Goal: Information Seeking & Learning: Learn about a topic

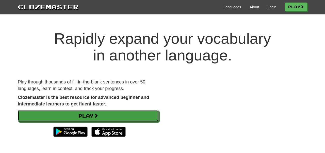
click at [98, 114] on span at bounding box center [96, 116] width 5 height 5
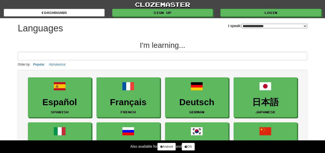
select select "*******"
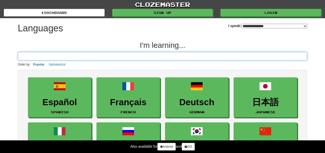
click at [153, 56] on input at bounding box center [162, 56] width 289 height 9
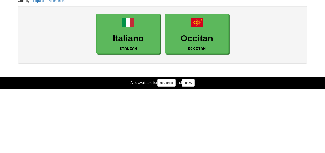
type input "***"
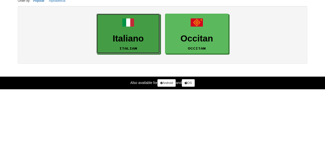
click at [133, 99] on h3 "Italiano" at bounding box center [128, 103] width 58 height 10
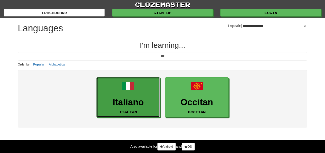
click at [127, 108] on link "Italiano Italian" at bounding box center [127, 98] width 63 height 40
click at [129, 103] on h3 "Italiano" at bounding box center [128, 103] width 58 height 10
click at [135, 105] on h3 "Italiano" at bounding box center [128, 103] width 58 height 10
click at [136, 101] on h3 "Italiano" at bounding box center [128, 103] width 58 height 10
click at [134, 96] on link "Italiano Italian" at bounding box center [127, 98] width 63 height 40
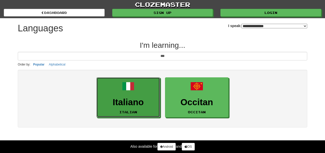
click at [133, 100] on h3 "Italiano" at bounding box center [128, 103] width 58 height 10
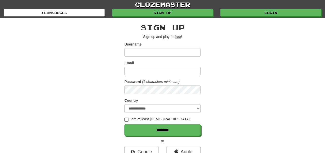
click at [158, 54] on input "Username" at bounding box center [162, 52] width 76 height 9
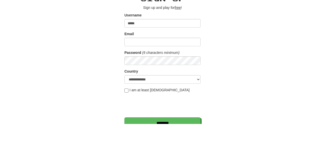
type input "*****"
click at [162, 71] on input "Email" at bounding box center [162, 71] width 76 height 9
type input "**********"
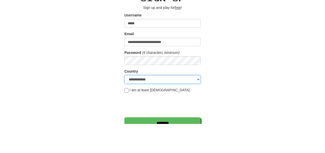
select select "**"
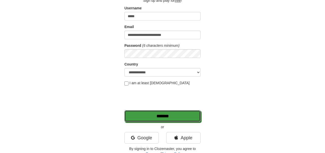
click at [176, 118] on input "*******" at bounding box center [162, 117] width 76 height 12
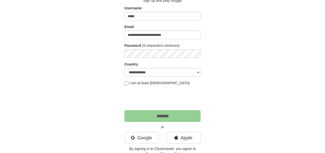
scroll to position [61, 0]
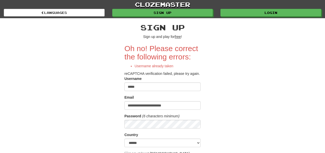
click at [146, 85] on input "*****" at bounding box center [162, 87] width 76 height 9
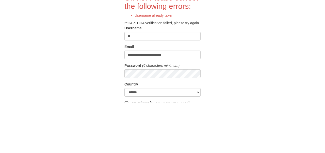
type input "*"
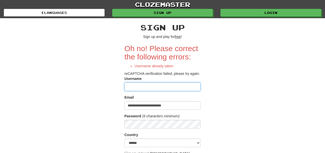
click at [145, 86] on input "Username" at bounding box center [162, 87] width 76 height 9
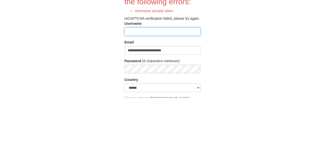
click at [177, 87] on input "Username" at bounding box center [162, 87] width 76 height 9
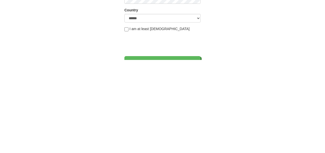
scroll to position [32, 0]
type input "*****"
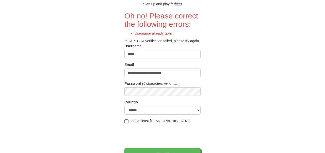
scroll to position [28, 0]
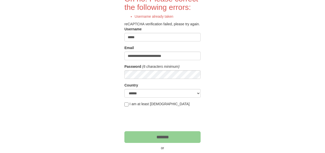
scroll to position [52, 0]
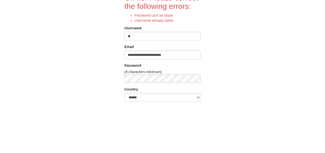
type input "*"
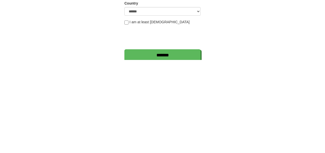
scroll to position [44, 0]
type input "**********"
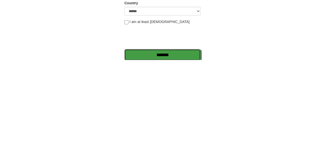
click at [169, 149] on input "*******" at bounding box center [162, 149] width 76 height 12
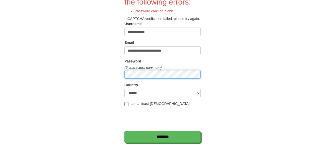
scroll to position [47, 0]
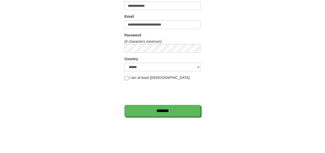
click at [254, 67] on div "**********" at bounding box center [162, 79] width 297 height 217
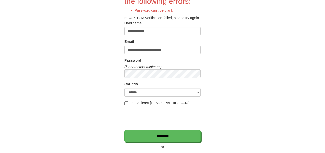
scroll to position [62, 0]
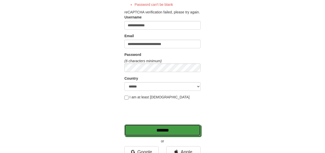
click at [164, 129] on input "*******" at bounding box center [162, 131] width 76 height 12
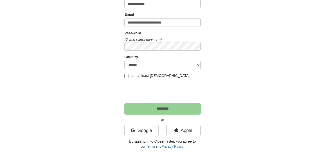
scroll to position [86, 0]
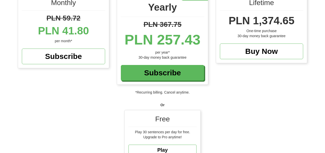
scroll to position [81, 0]
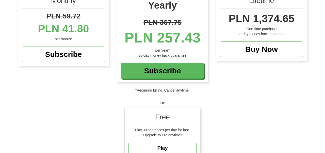
click at [166, 120] on div "Free" at bounding box center [162, 118] width 68 height 13
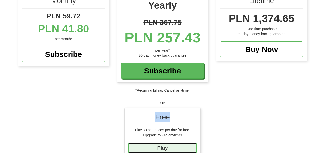
click at [171, 150] on link "Play" at bounding box center [162, 148] width 68 height 11
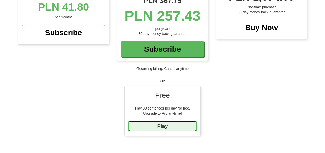
scroll to position [105, 0]
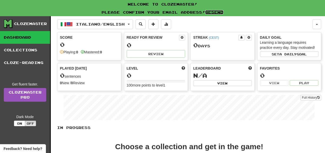
click at [220, 12] on link "Resend" at bounding box center [214, 12] width 18 height 4
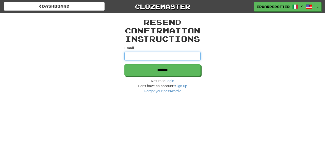
click at [168, 56] on input "Email" at bounding box center [162, 56] width 76 height 9
click at [181, 56] on input "Email" at bounding box center [162, 56] width 76 height 9
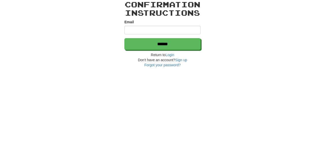
click at [234, 58] on div "Resend confirmation instructions Email ****** Return to [GEOGRAPHIC_DATA] Don't…" at bounding box center [162, 53] width 297 height 81
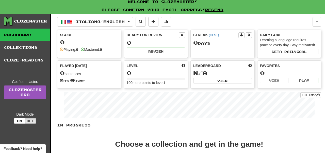
scroll to position [3, 0]
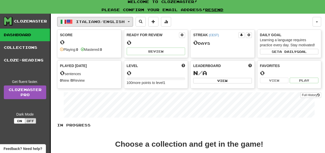
click at [125, 20] on span "Italiano / English" at bounding box center [100, 22] width 49 height 4
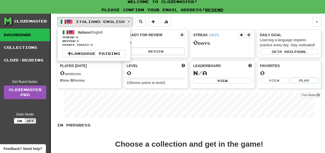
click at [125, 22] on div at bounding box center [162, 76] width 325 height 153
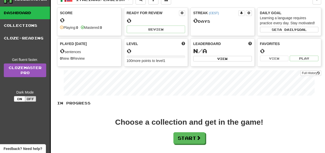
scroll to position [26, 0]
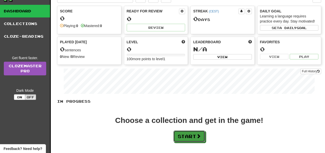
click at [192, 137] on button "Start" at bounding box center [189, 137] width 32 height 12
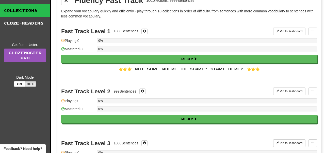
scroll to position [41, 0]
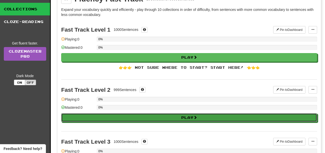
click at [210, 119] on button "Play" at bounding box center [189, 118] width 256 height 9
select select "**"
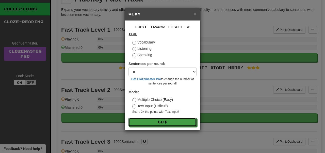
click at [166, 122] on span at bounding box center [166, 122] width 4 height 4
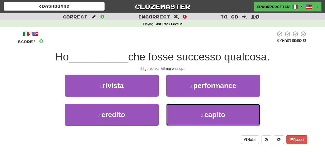
click at [218, 113] on span "capito" at bounding box center [214, 115] width 21 height 8
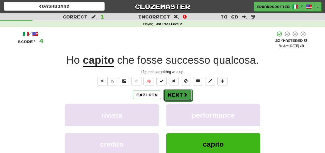
click at [180, 96] on button "Next" at bounding box center [177, 95] width 28 height 12
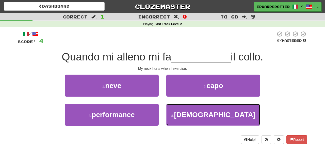
click at [219, 115] on span "male" at bounding box center [214, 115] width 81 height 8
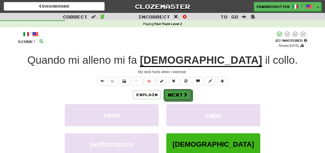
click at [183, 96] on span at bounding box center [185, 95] width 5 height 5
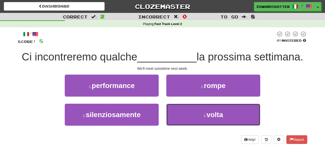
click at [221, 117] on span "volta" at bounding box center [214, 115] width 16 height 8
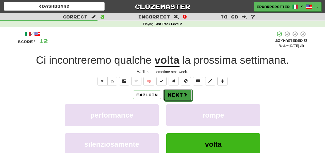
click at [180, 95] on button "Next" at bounding box center [177, 95] width 28 height 12
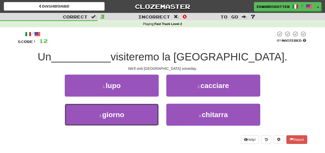
click at [135, 117] on button "3 . giorno" at bounding box center [112, 115] width 94 height 22
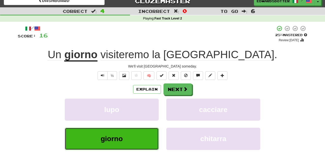
scroll to position [8, 0]
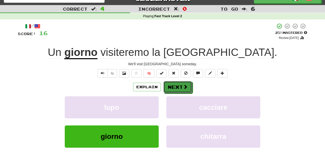
click at [181, 88] on button "Next" at bounding box center [177, 87] width 28 height 12
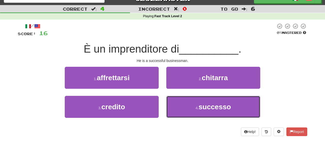
click at [220, 107] on span "successo" at bounding box center [214, 107] width 32 height 8
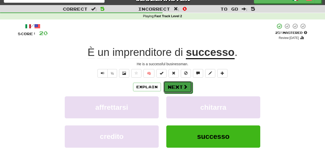
click at [180, 88] on button "Next" at bounding box center [177, 87] width 28 height 12
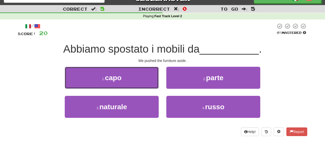
click at [130, 77] on button "1 . capo" at bounding box center [112, 78] width 94 height 22
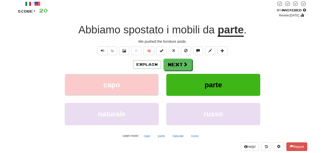
scroll to position [30, 0]
click at [298, 146] on button "Report" at bounding box center [296, 147] width 21 height 9
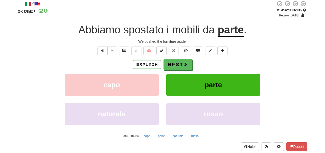
scroll to position [0, 0]
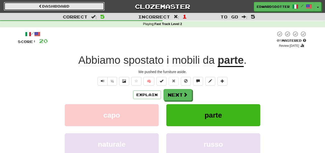
click at [55, 6] on link "Dashboard" at bounding box center [54, 6] width 101 height 9
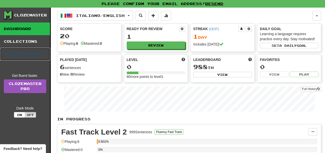
click at [31, 56] on link "Cloze-Reading" at bounding box center [25, 54] width 50 height 13
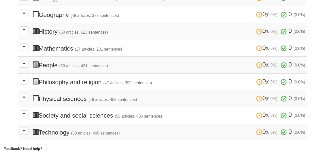
scroll to position [180, 0]
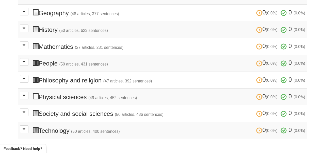
click at [63, 130] on h3 "0 (0.0%) 0 (0.0%) Technology (50 articles, 400 sentences) 0 (0.0%) 0 (0.0%)" at bounding box center [168, 130] width 272 height 7
click at [107, 130] on small "(50 articles, 400 sentences)" at bounding box center [95, 132] width 49 height 4
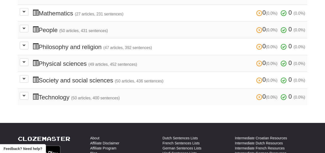
scroll to position [213, 0]
click at [58, 95] on h3 "0 (0.0%) 0 (0.0%) Technology (50 articles, 400 sentences) 0 (0.0%) 0 (0.0%)" at bounding box center [168, 97] width 272 height 7
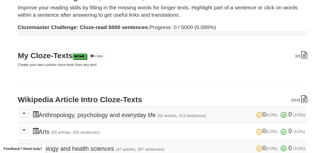
scroll to position [26, 0]
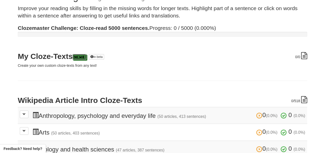
click at [84, 56] on link "New" at bounding box center [80, 57] width 14 height 6
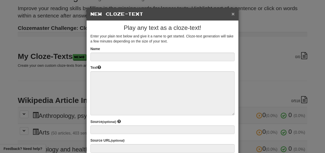
click at [231, 14] on button "×" at bounding box center [232, 13] width 3 height 5
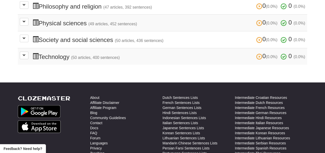
scroll to position [253, 0]
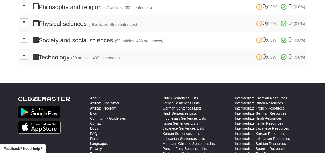
click at [111, 60] on td "0 (0.0%) 0 (0.0%) Technology (50 articles, 400 sentences) 0 (0.0%) 0 (0.0%) Loa…" at bounding box center [162, 57] width 289 height 17
click at [116, 57] on small "(50 articles, 400 sentences)" at bounding box center [95, 58] width 49 height 4
click at [67, 58] on h3 "0 (0.0%) 0 (0.0%) Technology (50 articles, 400 sentences) 0 (0.0%) 0 (0.0%)" at bounding box center [168, 57] width 272 height 7
click at [35, 54] on span at bounding box center [35, 57] width 6 height 6
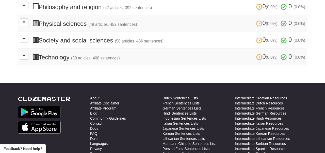
click at [36, 54] on span at bounding box center [35, 57] width 6 height 6
click at [25, 54] on span at bounding box center [24, 55] width 3 height 3
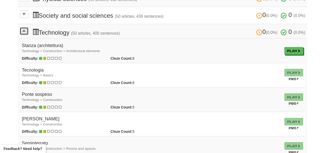
scroll to position [280, 0]
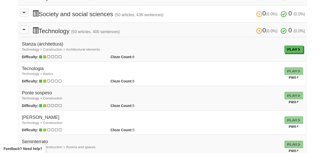
click at [36, 68] on h4 "Tecnologia Technology > Basics" at bounding box center [151, 71] width 258 height 10
click at [293, 68] on td "Play Pro!" at bounding box center [293, 74] width 23 height 25
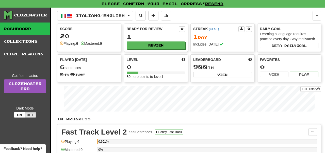
click at [29, 45] on link "Collections" at bounding box center [25, 41] width 50 height 13
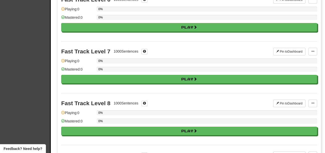
scroll to position [328, 0]
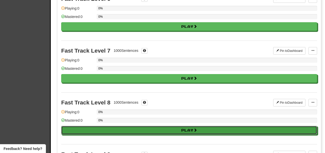
click at [254, 129] on button "Play" at bounding box center [189, 130] width 256 height 9
select select "**"
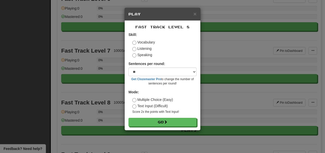
click at [243, 62] on div "× Play Fast Track Level 8 Skill: Vocabulary Listening Speaking Sentences per ro…" at bounding box center [162, 76] width 325 height 153
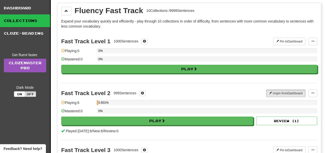
scroll to position [0, 0]
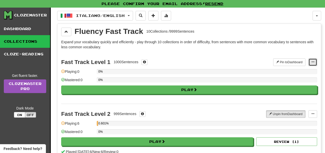
click at [314, 62] on span at bounding box center [312, 62] width 3 height 3
click at [314, 59] on div at bounding box center [162, 76] width 325 height 153
click at [89, 62] on div "Fast Track Level 1" at bounding box center [85, 62] width 49 height 6
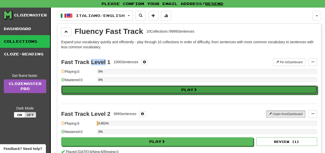
click at [204, 92] on button "Play" at bounding box center [189, 90] width 256 height 9
select select "**"
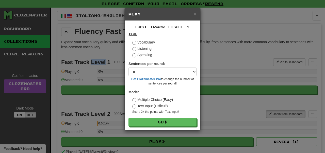
click at [149, 50] on label "Listening" at bounding box center [141, 48] width 19 height 5
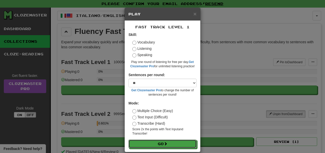
click at [162, 146] on button "Go" at bounding box center [162, 144] width 68 height 9
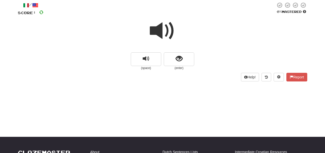
scroll to position [29, 0]
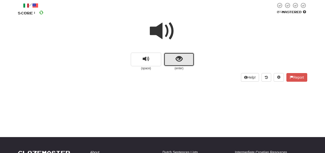
click at [180, 59] on span "show sentence" at bounding box center [179, 59] width 7 height 7
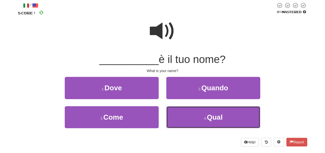
click at [212, 117] on span "Qual" at bounding box center [215, 118] width 16 height 8
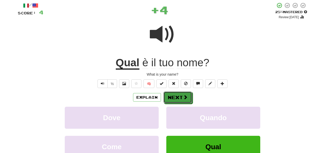
click at [179, 98] on button "Next" at bounding box center [177, 98] width 28 height 12
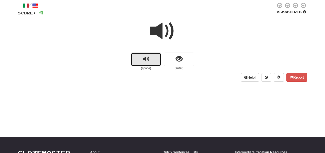
click at [149, 58] on span "replay audio" at bounding box center [146, 59] width 7 height 7
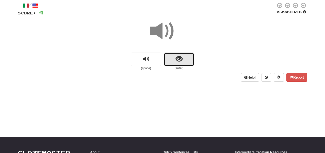
click at [185, 60] on button "show sentence" at bounding box center [179, 60] width 30 height 14
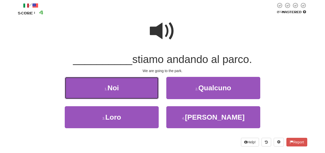
click at [132, 90] on button "1 . Noi" at bounding box center [112, 88] width 94 height 22
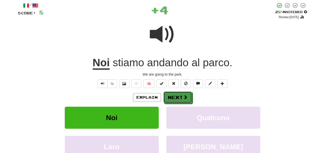
click at [179, 97] on button "Next" at bounding box center [177, 98] width 28 height 12
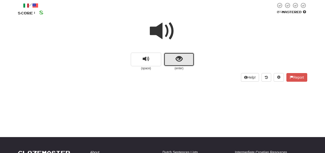
click at [180, 61] on span "show sentence" at bounding box center [179, 59] width 7 height 7
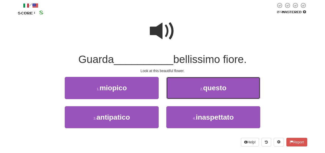
click at [221, 90] on span "questo" at bounding box center [214, 88] width 23 height 8
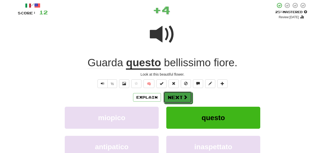
click at [181, 99] on button "Next" at bounding box center [177, 98] width 28 height 12
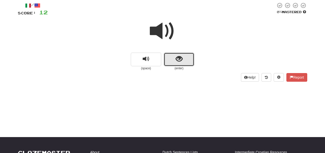
click at [184, 62] on button "show sentence" at bounding box center [179, 60] width 30 height 14
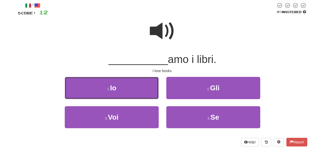
click at [138, 90] on button "1 . Io" at bounding box center [112, 88] width 94 height 22
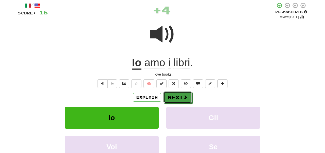
click at [179, 99] on button "Next" at bounding box center [177, 98] width 28 height 12
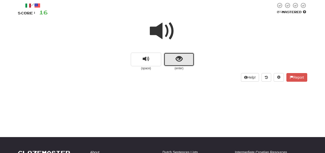
click at [186, 58] on button "show sentence" at bounding box center [179, 60] width 30 height 14
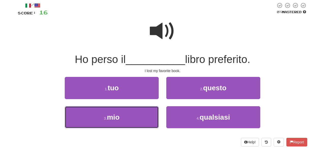
click at [126, 120] on button "3 . mio" at bounding box center [112, 118] width 94 height 22
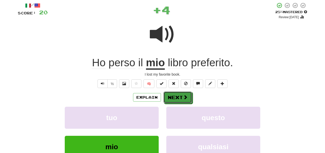
click at [179, 99] on button "Next" at bounding box center [177, 98] width 28 height 12
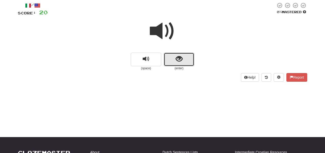
click at [186, 57] on button "show sentence" at bounding box center [179, 60] width 30 height 14
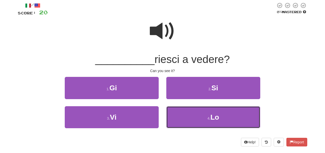
click at [223, 119] on button "4 . Lo" at bounding box center [213, 118] width 94 height 22
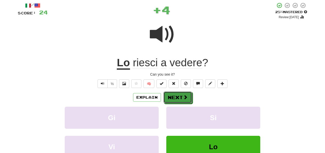
click at [182, 99] on button "Next" at bounding box center [177, 98] width 28 height 12
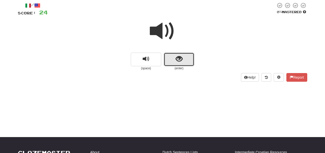
click at [187, 58] on button "show sentence" at bounding box center [179, 60] width 30 height 14
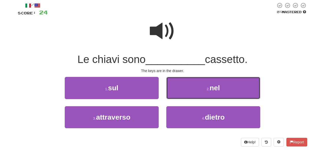
click at [219, 88] on span "nel" at bounding box center [215, 88] width 10 height 8
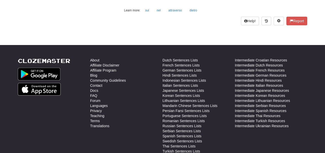
scroll to position [188, 0]
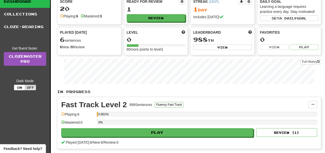
scroll to position [27, 0]
